Goal: Task Accomplishment & Management: Use online tool/utility

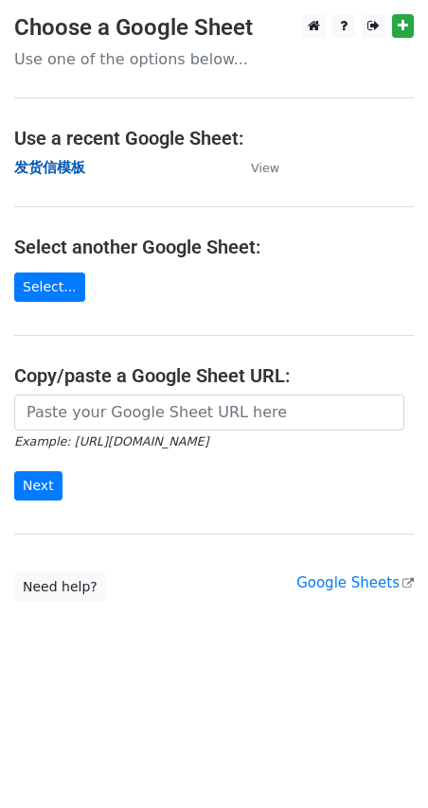
click at [31, 168] on strong "发货信模板" at bounding box center [49, 167] width 71 height 17
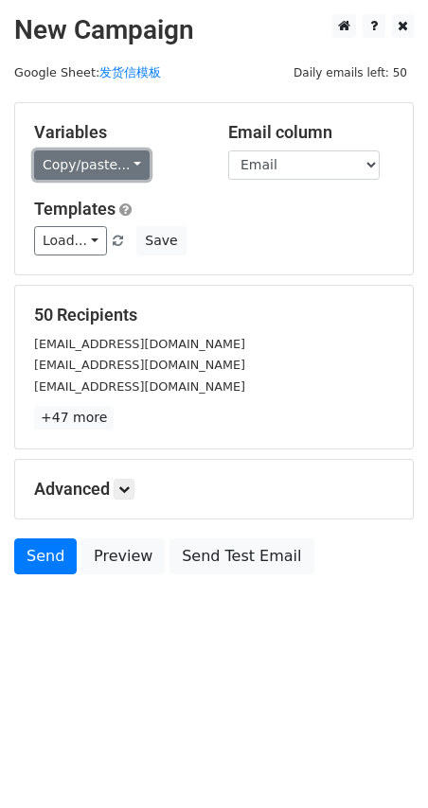
click at [94, 156] on link "Copy/paste..." at bounding box center [91, 164] width 115 height 29
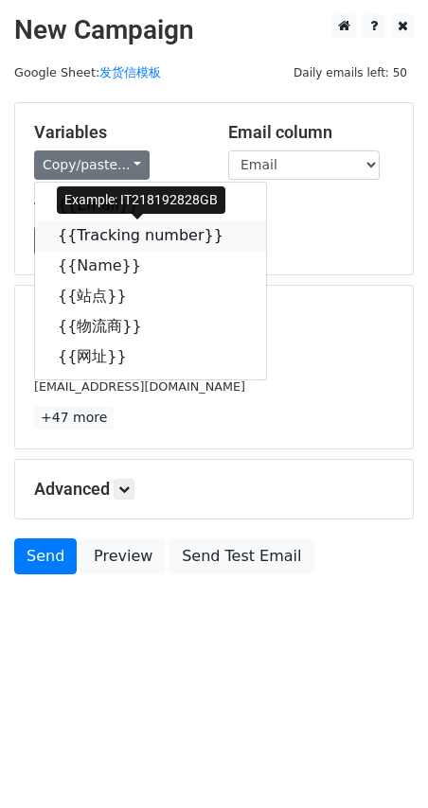
click at [96, 236] on link "{{Tracking number}}" at bounding box center [150, 235] width 231 height 30
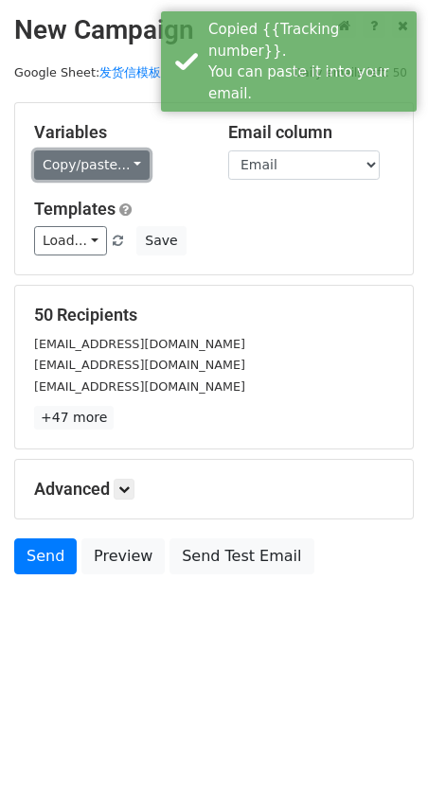
click at [76, 166] on link "Copy/paste..." at bounding box center [91, 164] width 115 height 29
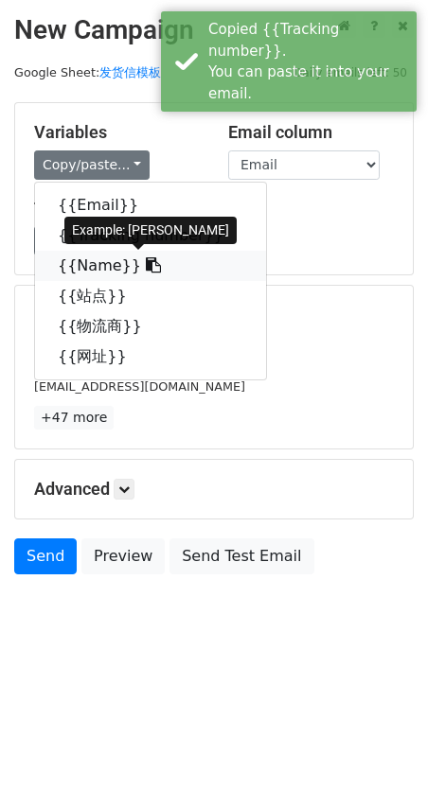
click at [103, 272] on link "{{Name}}" at bounding box center [150, 266] width 231 height 30
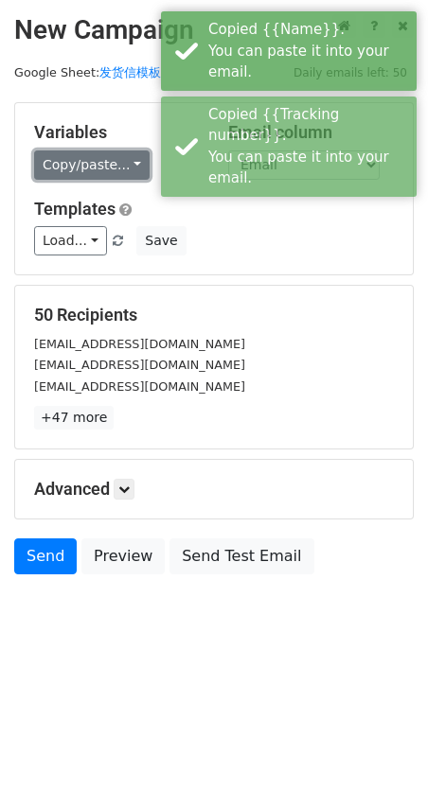
click at [65, 164] on link "Copy/paste..." at bounding box center [91, 164] width 115 height 29
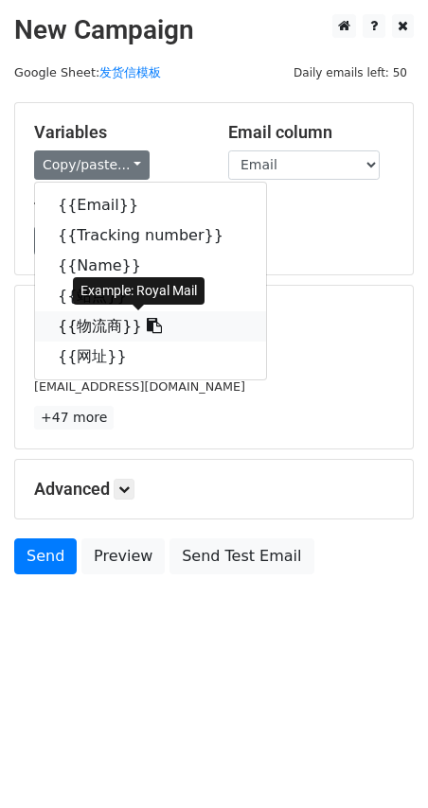
click at [99, 330] on link "{{物流商}}" at bounding box center [150, 326] width 231 height 30
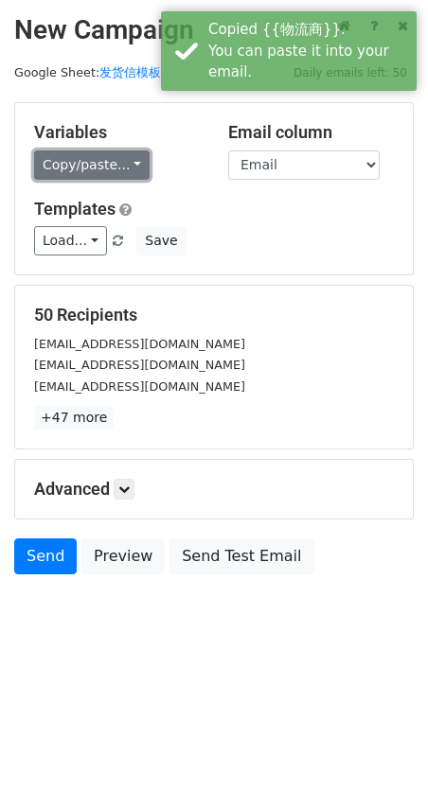
click at [79, 158] on link "Copy/paste..." at bounding box center [91, 164] width 115 height 29
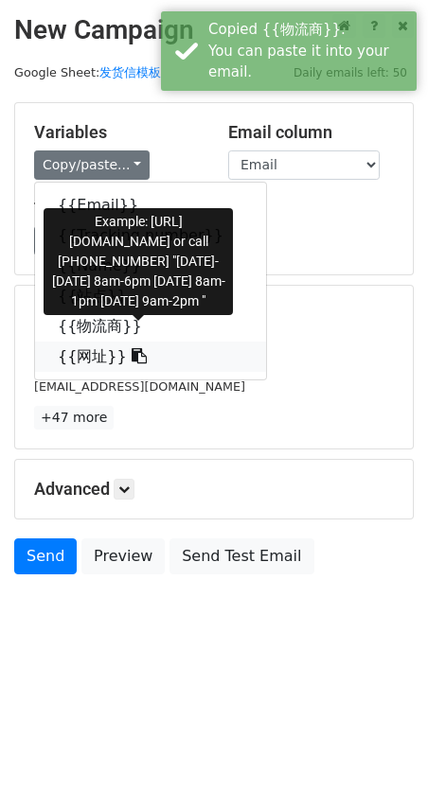
click at [95, 362] on link "{{网址}}" at bounding box center [150, 356] width 231 height 30
